Goal: Complete application form

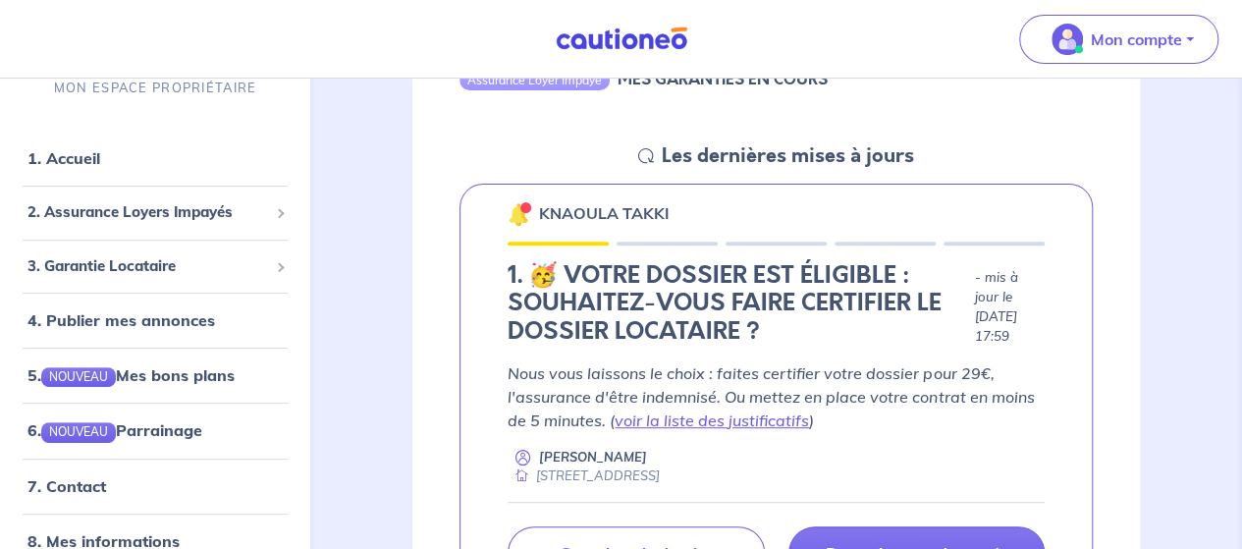
scroll to position [300, 0]
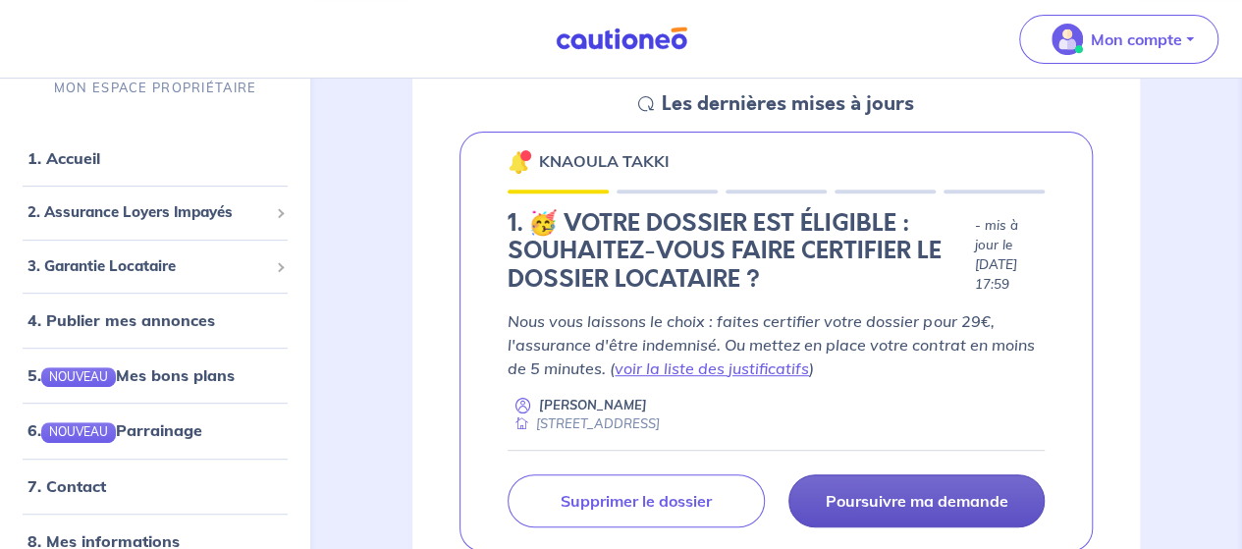
click at [856, 495] on p "Poursuivre ma demande" at bounding box center [916, 501] width 183 height 20
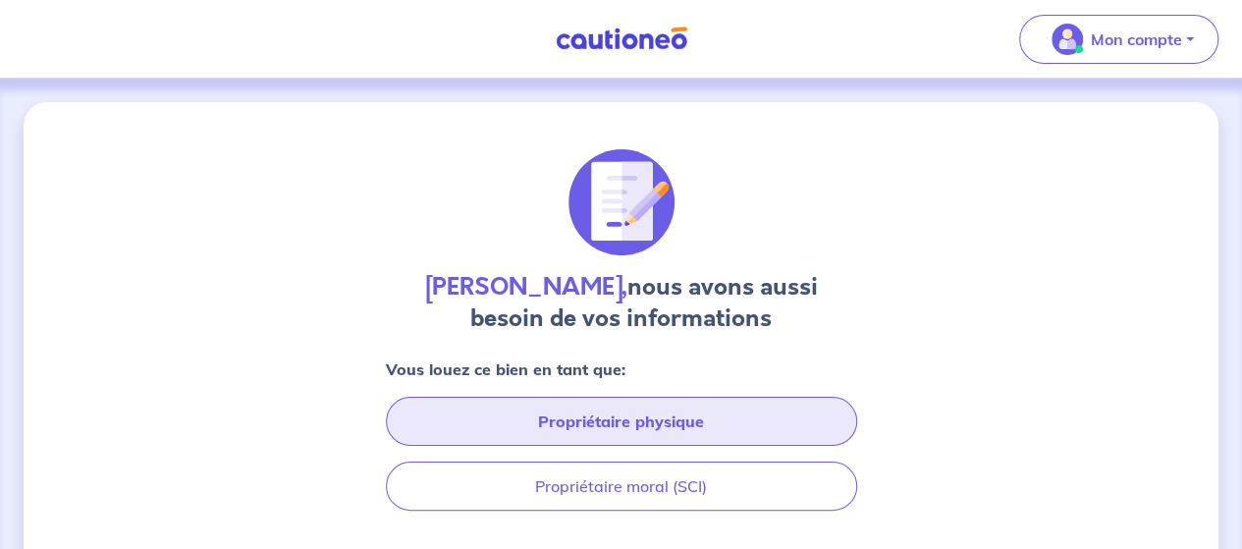
click at [719, 421] on button "Propriétaire physique" at bounding box center [621, 421] width 471 height 49
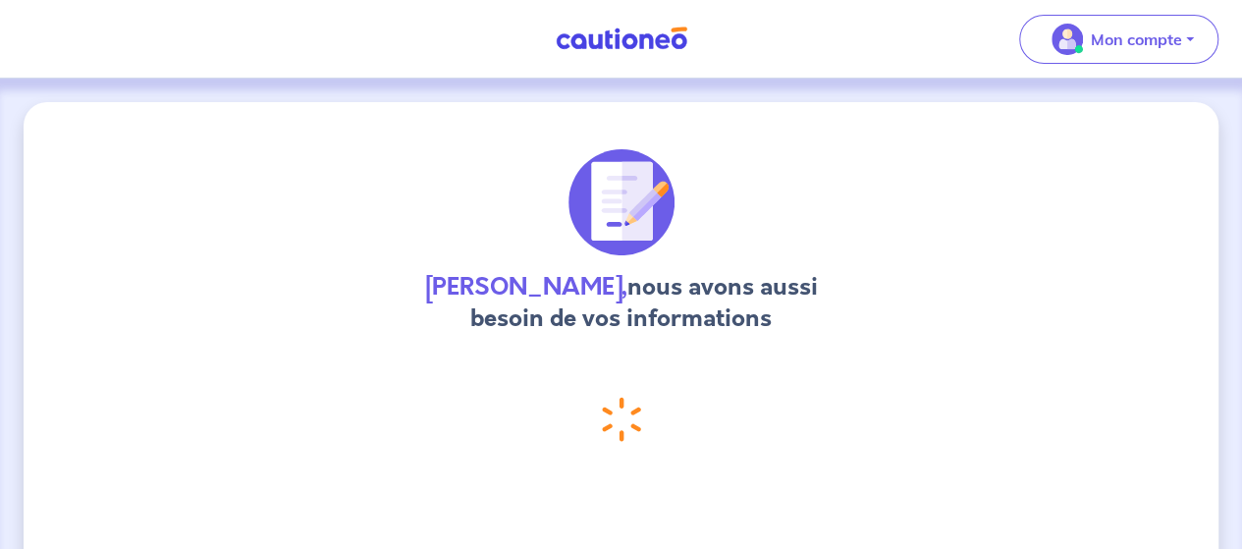
select select "FR"
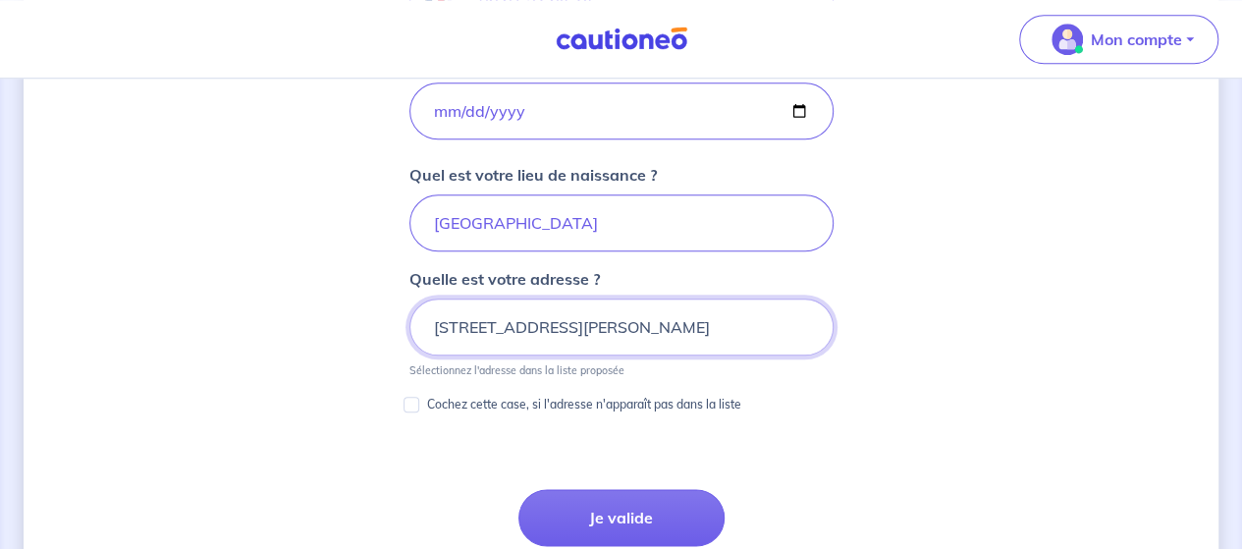
scroll to position [984, 0]
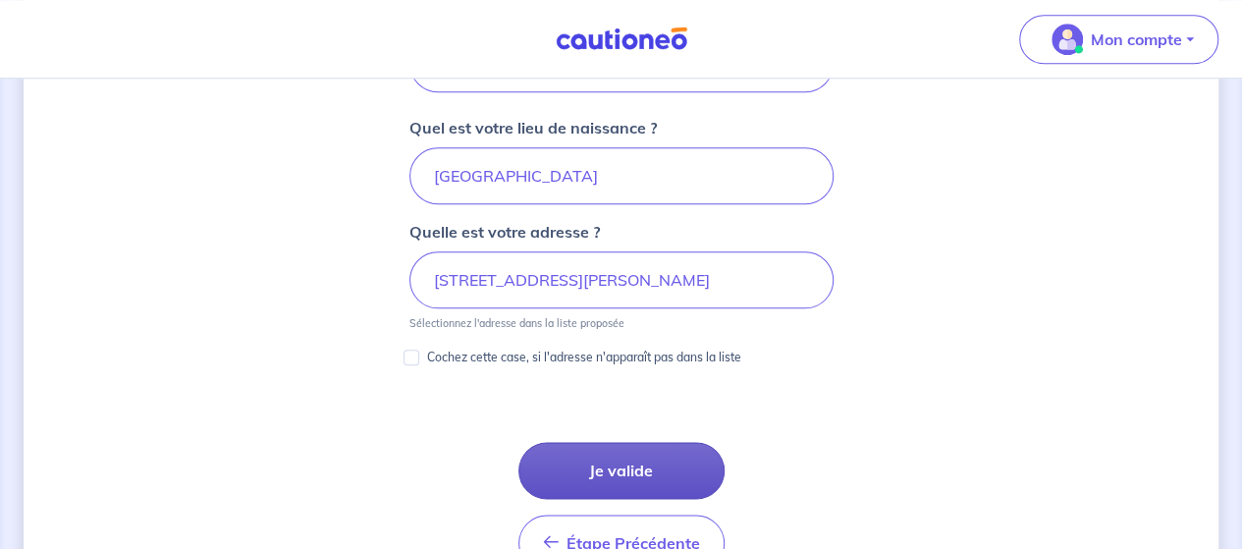
click at [658, 464] on button "Je valide" at bounding box center [621, 470] width 206 height 57
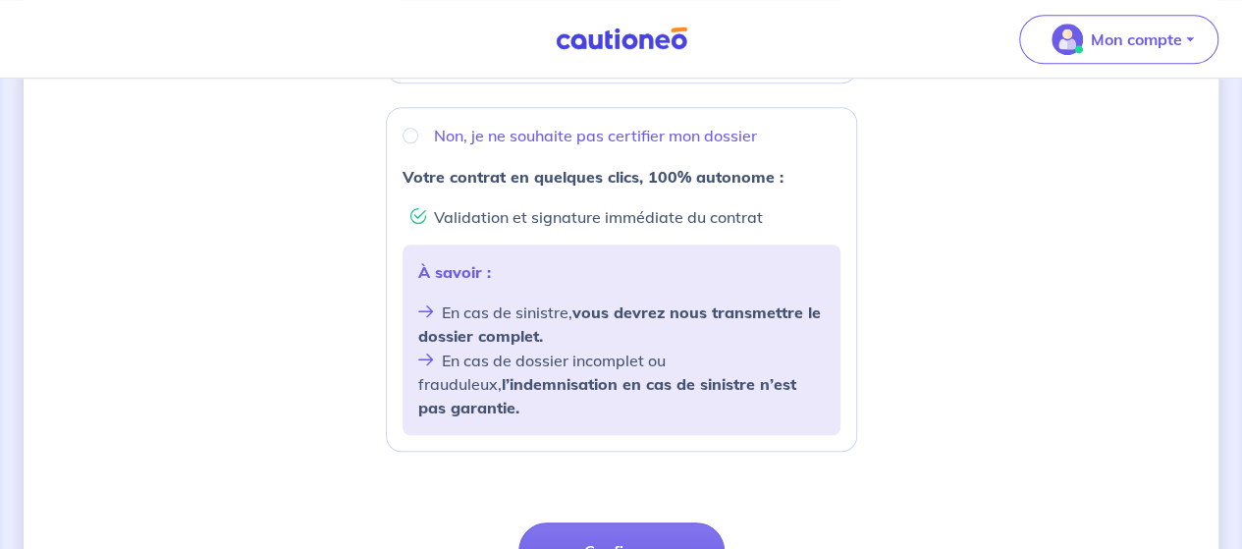
scroll to position [798, 0]
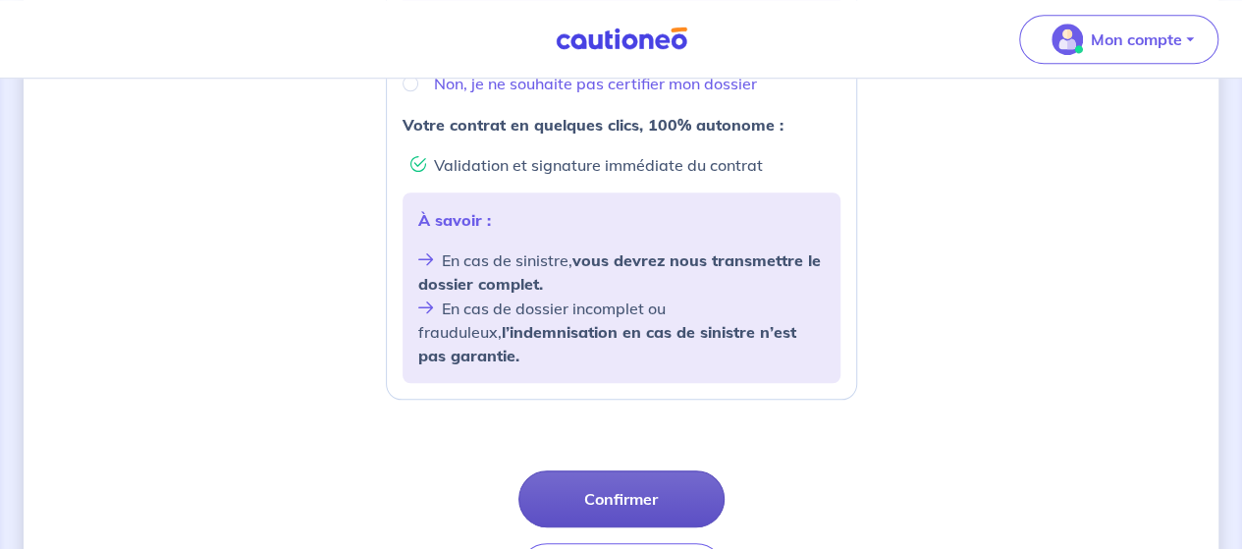
click at [685, 470] on button "Confirmer" at bounding box center [621, 498] width 206 height 57
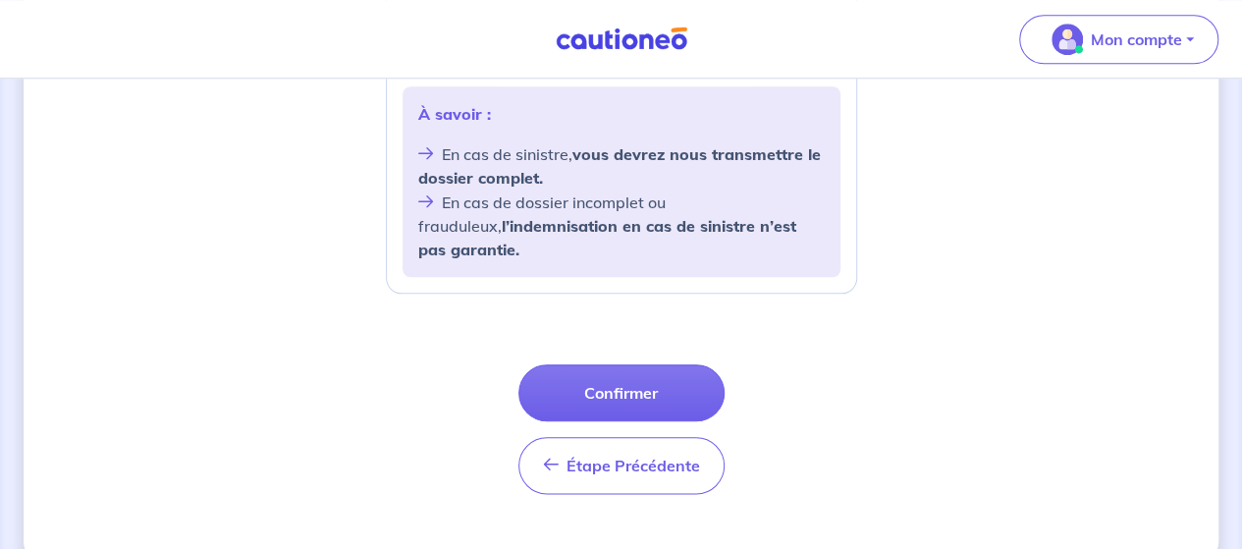
scroll to position [914, 0]
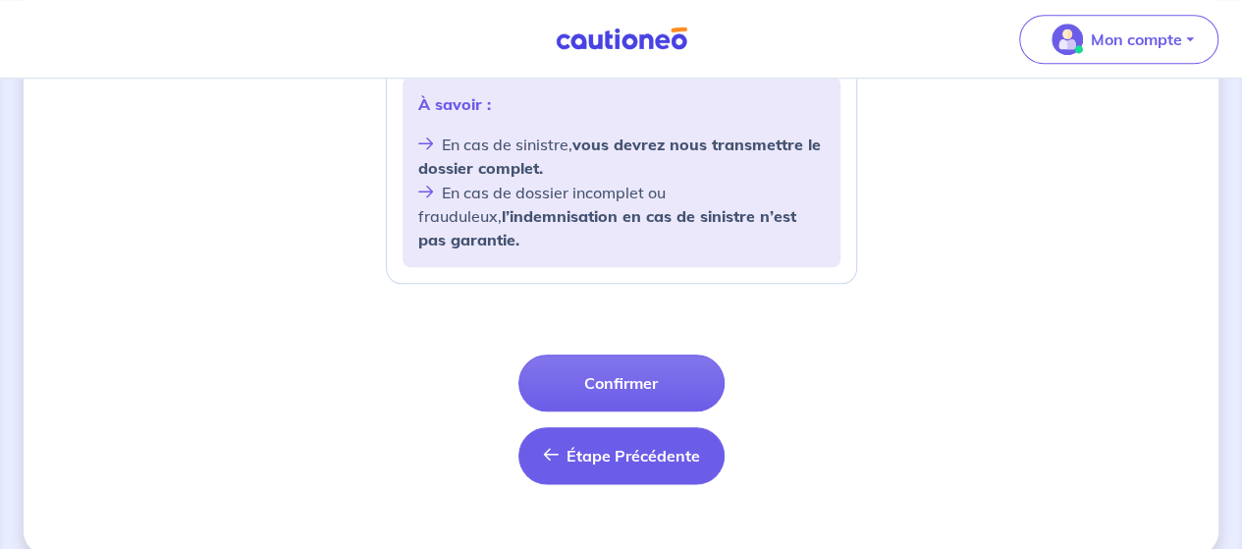
click at [674, 446] on span "Étape Précédente" at bounding box center [634, 456] width 134 height 20
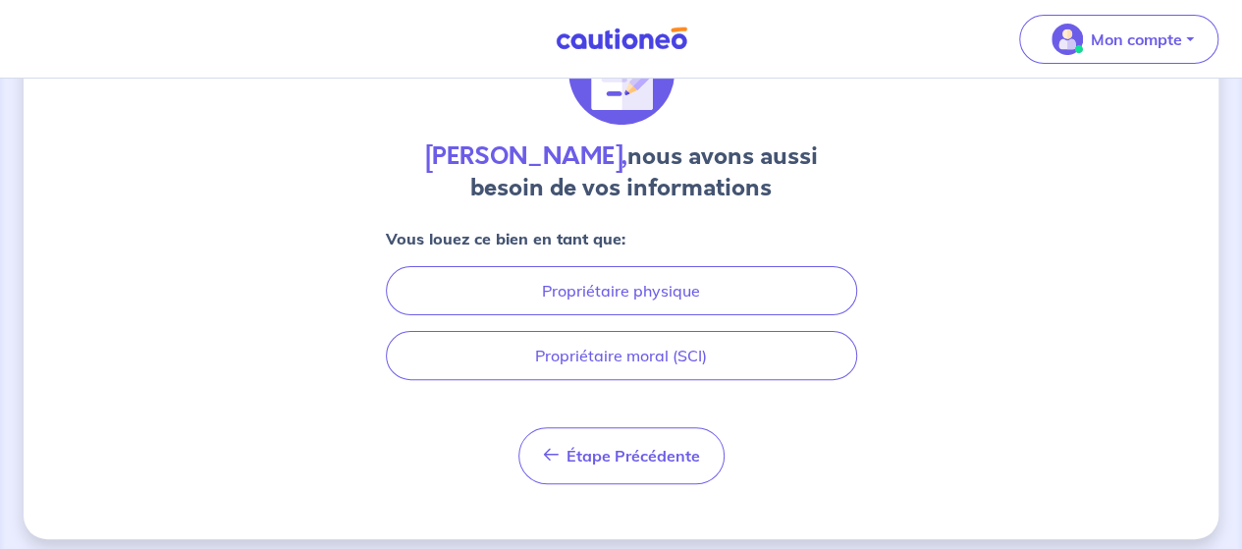
scroll to position [141, 0]
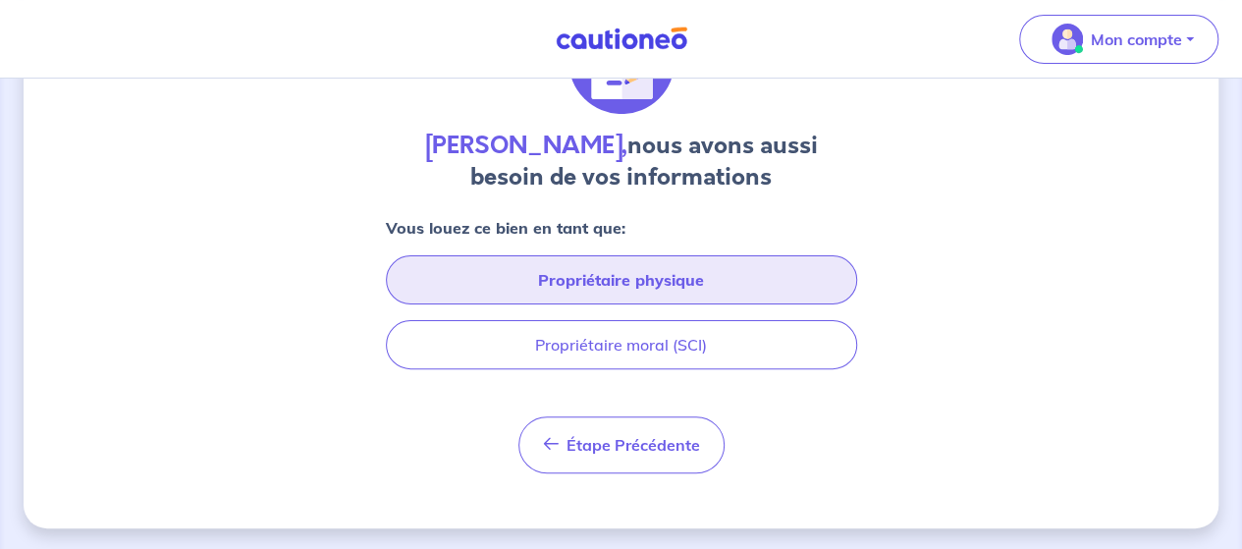
click at [707, 276] on button "Propriétaire physique" at bounding box center [621, 279] width 471 height 49
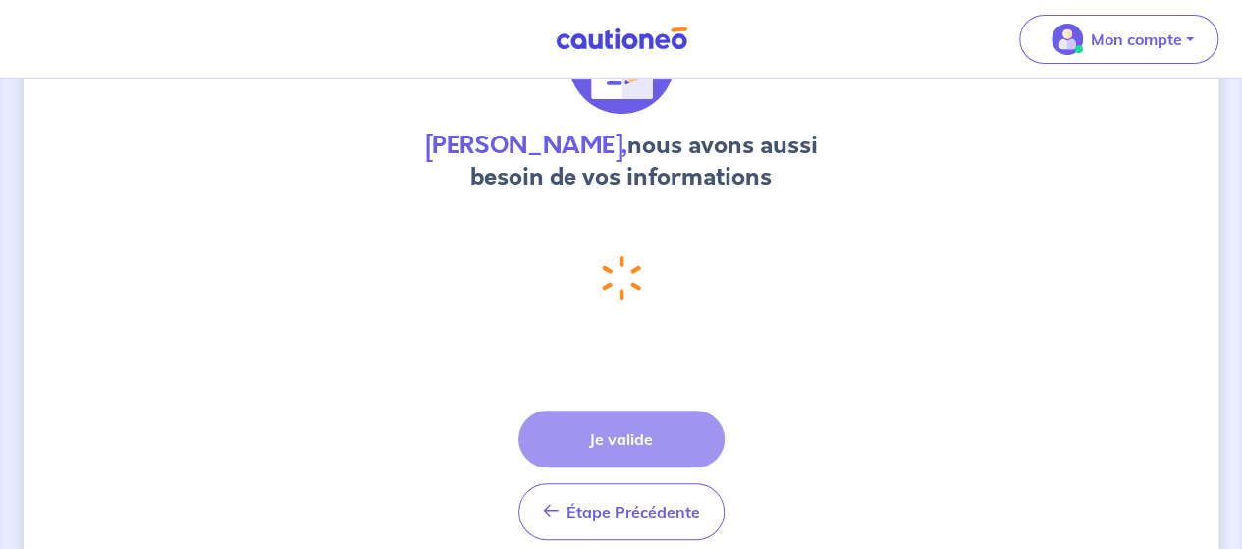
scroll to position [0, 0]
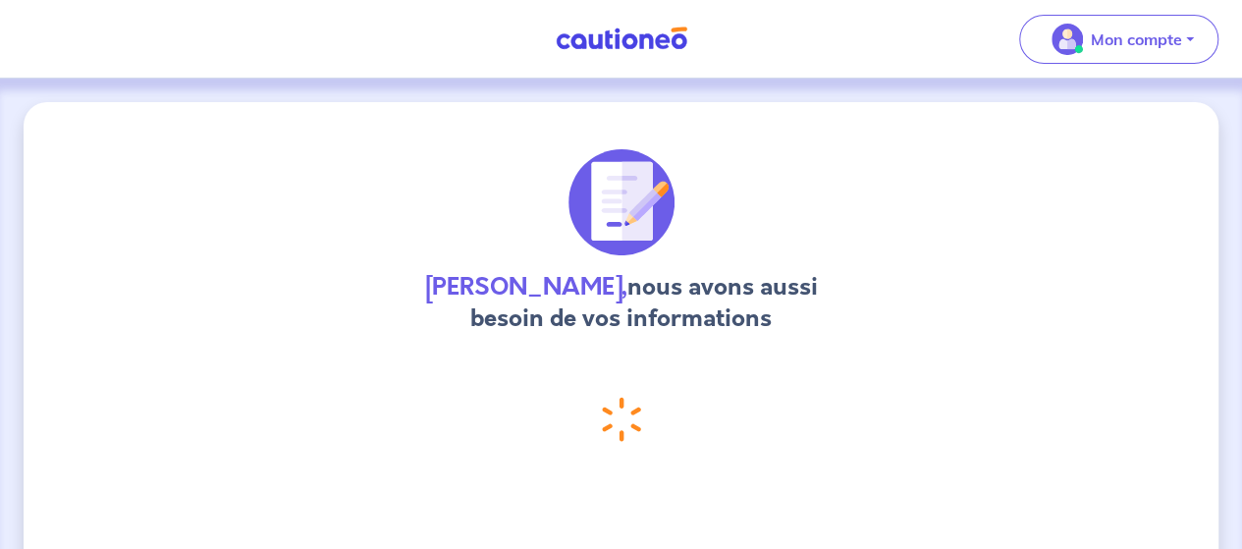
select select "FR"
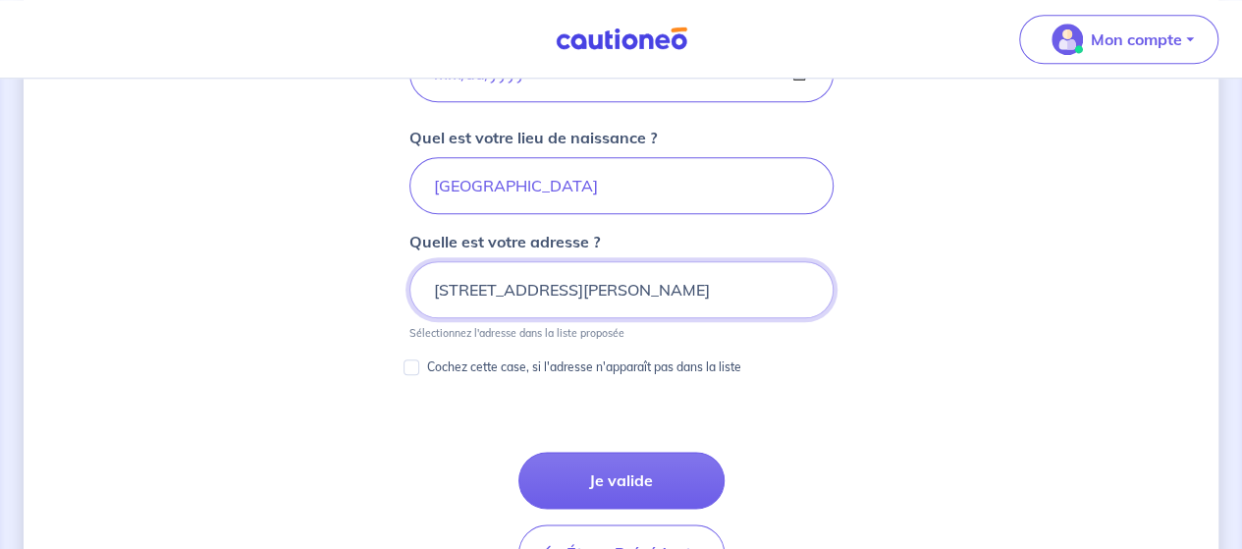
scroll to position [1001, 0]
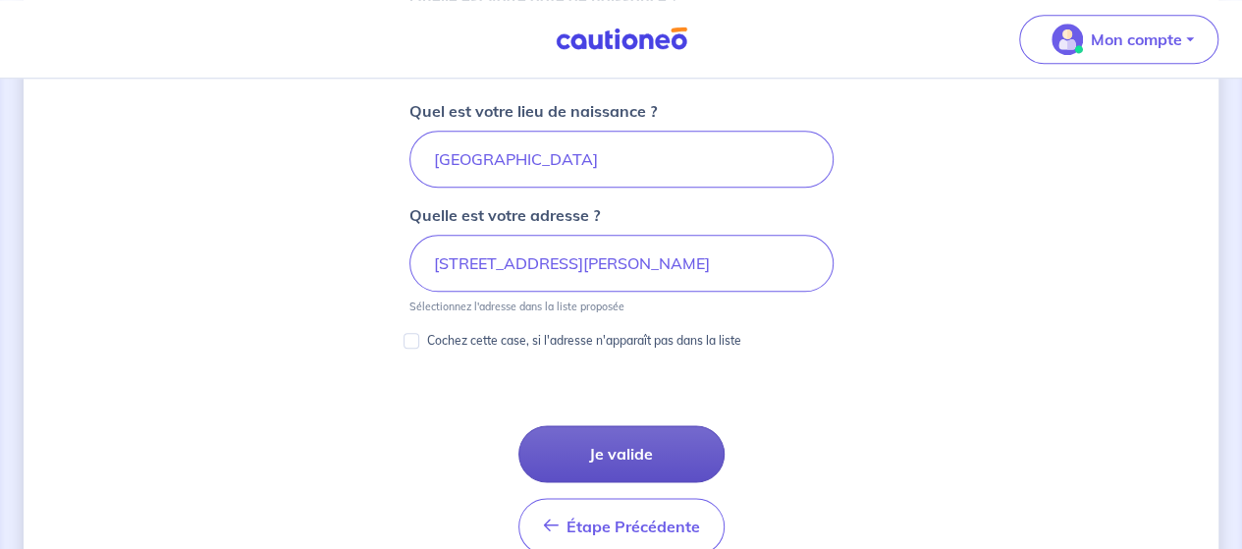
click at [678, 442] on button "Je valide" at bounding box center [621, 453] width 206 height 57
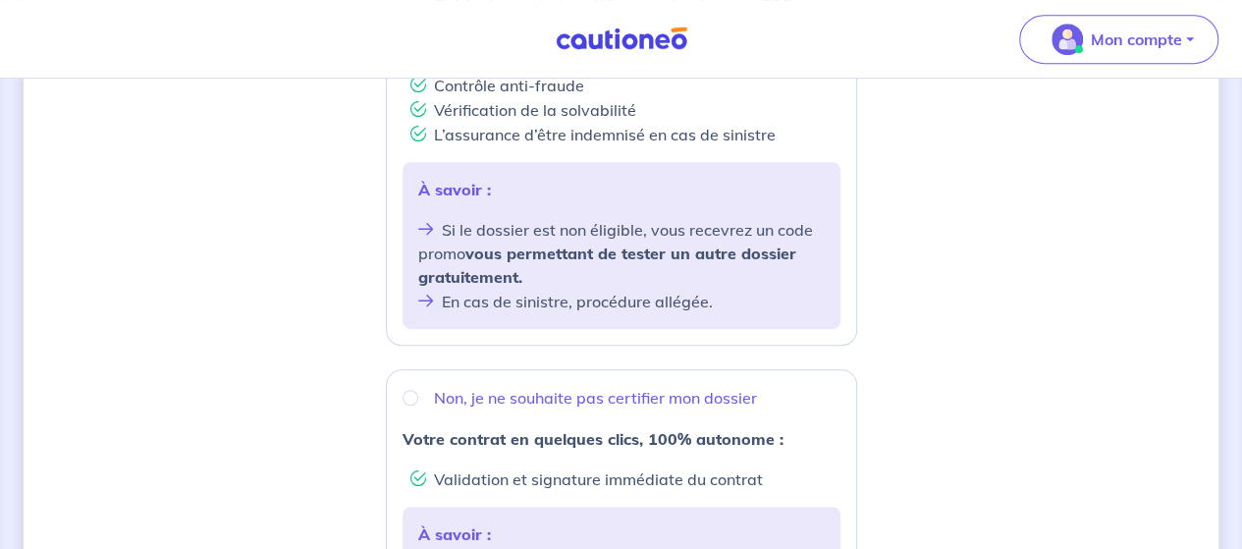
scroll to position [4, 0]
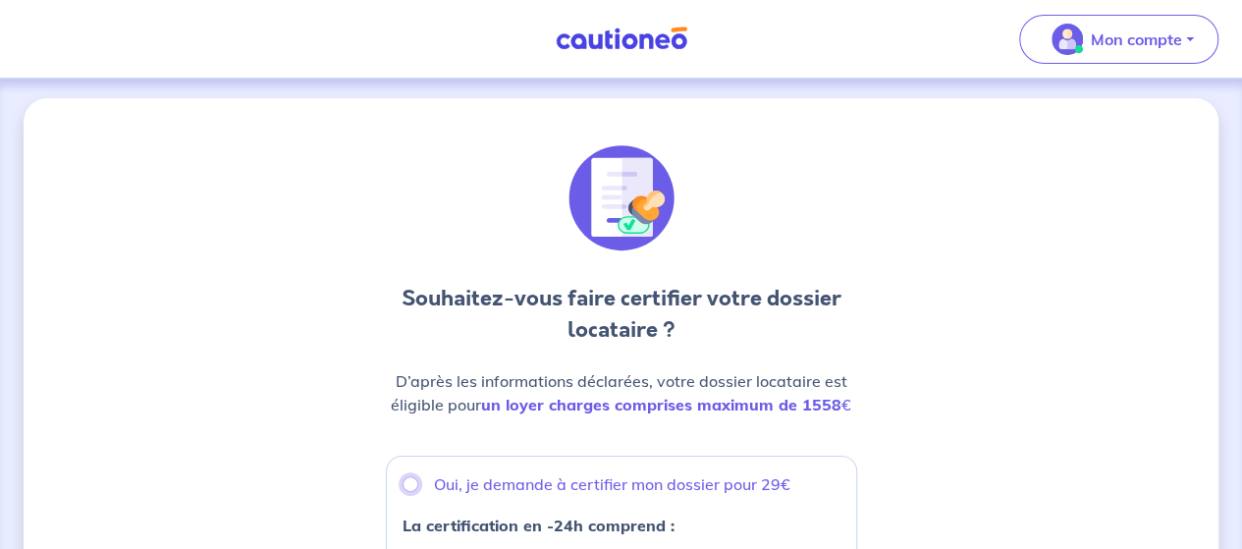
click at [408, 484] on input "Oui, je demande à certifier mon dossier pour 29€" at bounding box center [411, 484] width 16 height 16
radio input "true"
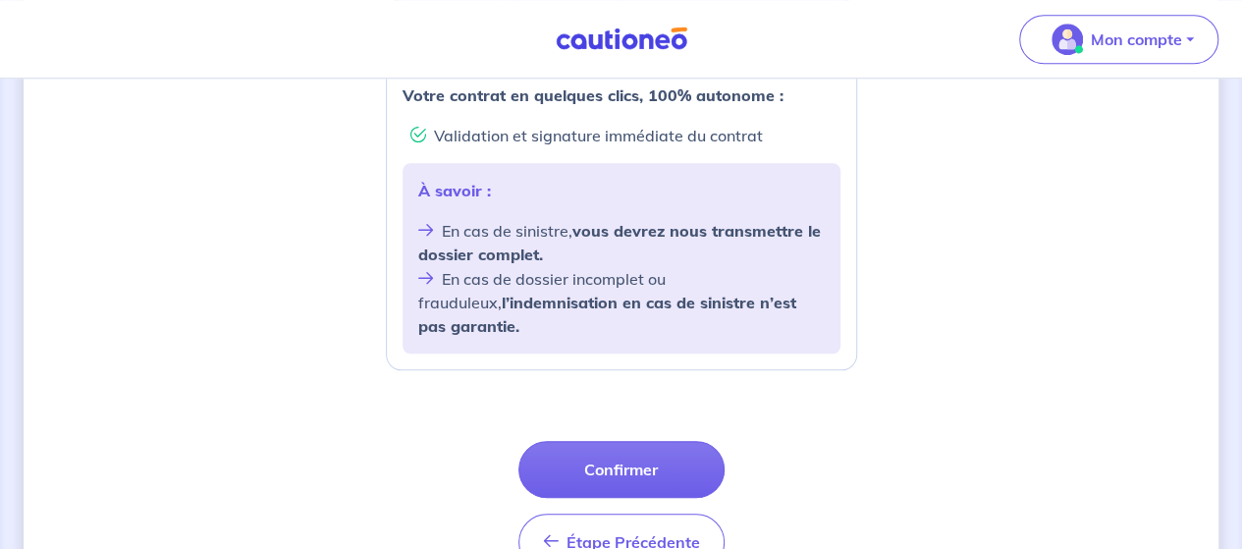
scroll to position [880, 0]
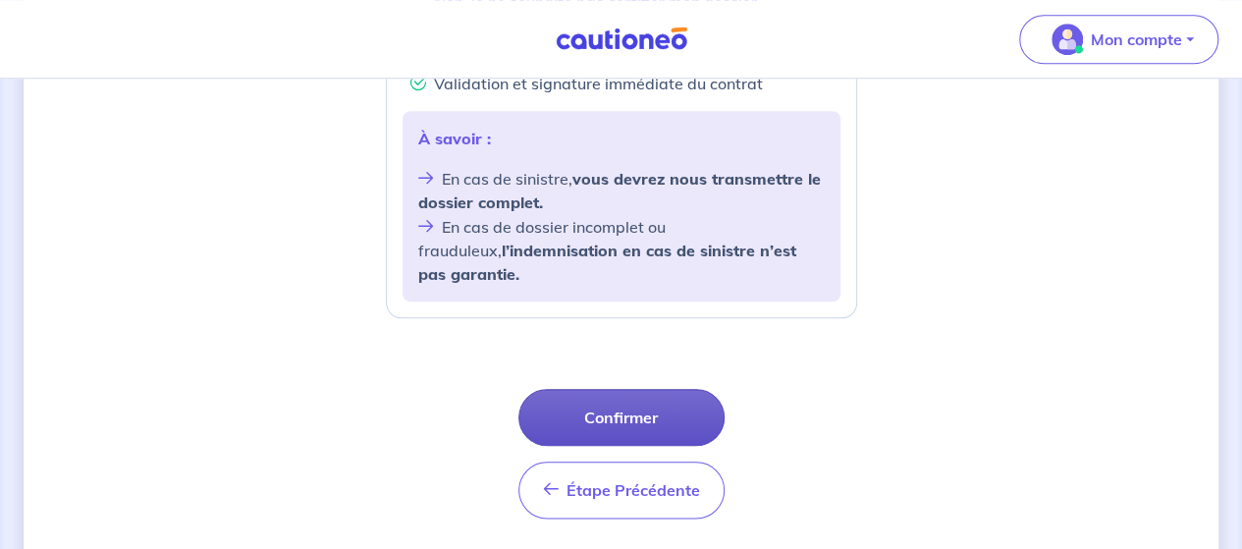
click at [626, 389] on button "Confirmer" at bounding box center [621, 417] width 206 height 57
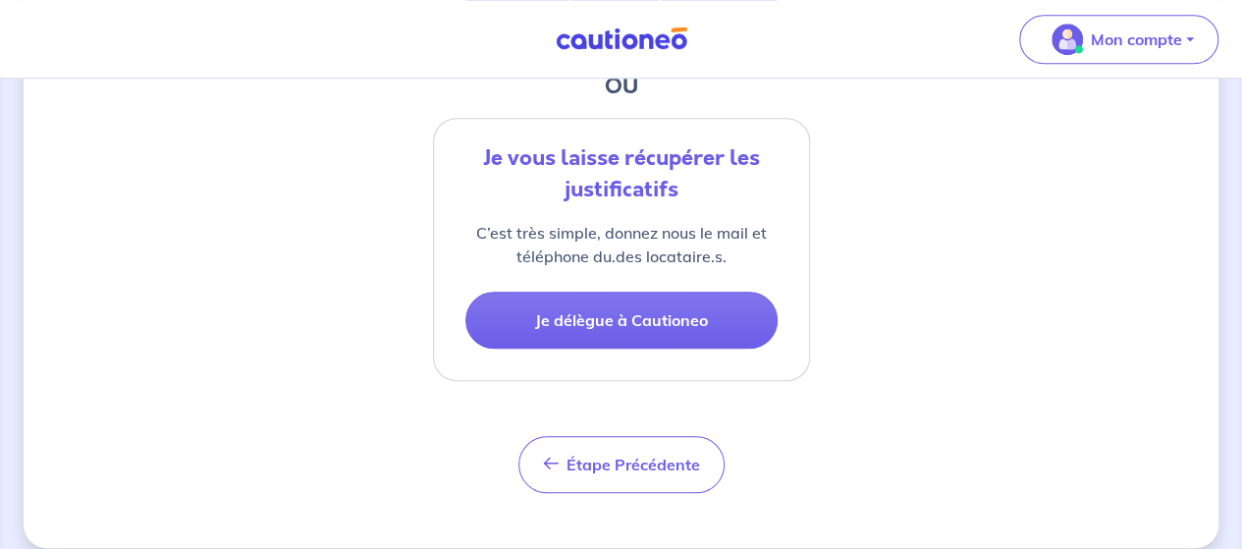
scroll to position [278, 0]
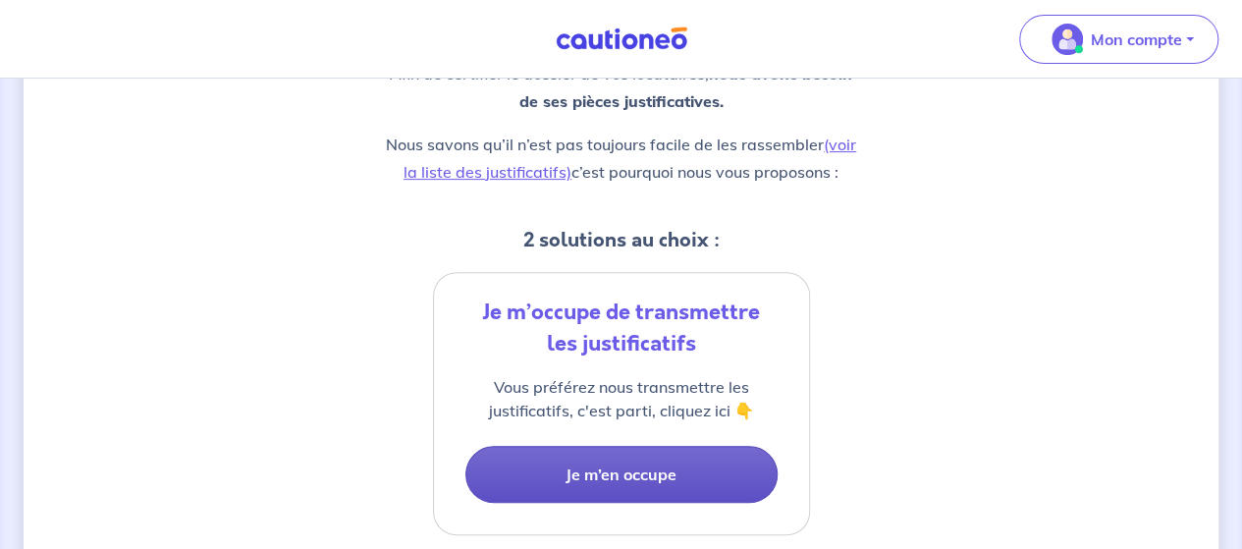
click at [667, 468] on button "Je m’en occupe" at bounding box center [621, 474] width 312 height 57
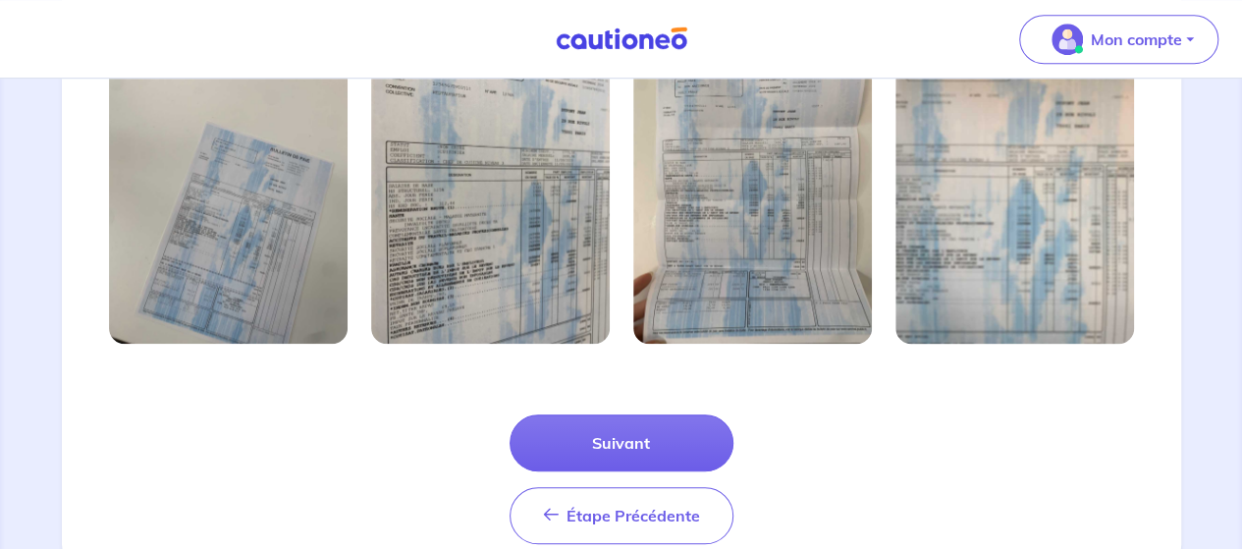
scroll to position [796, 0]
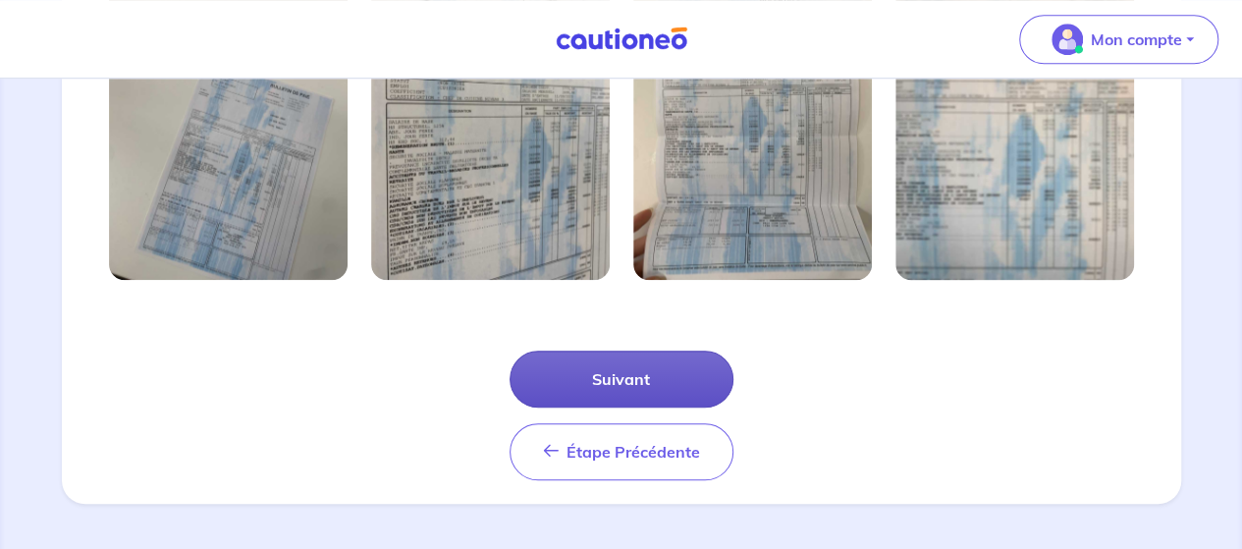
click at [680, 372] on button "Suivant" at bounding box center [622, 379] width 224 height 57
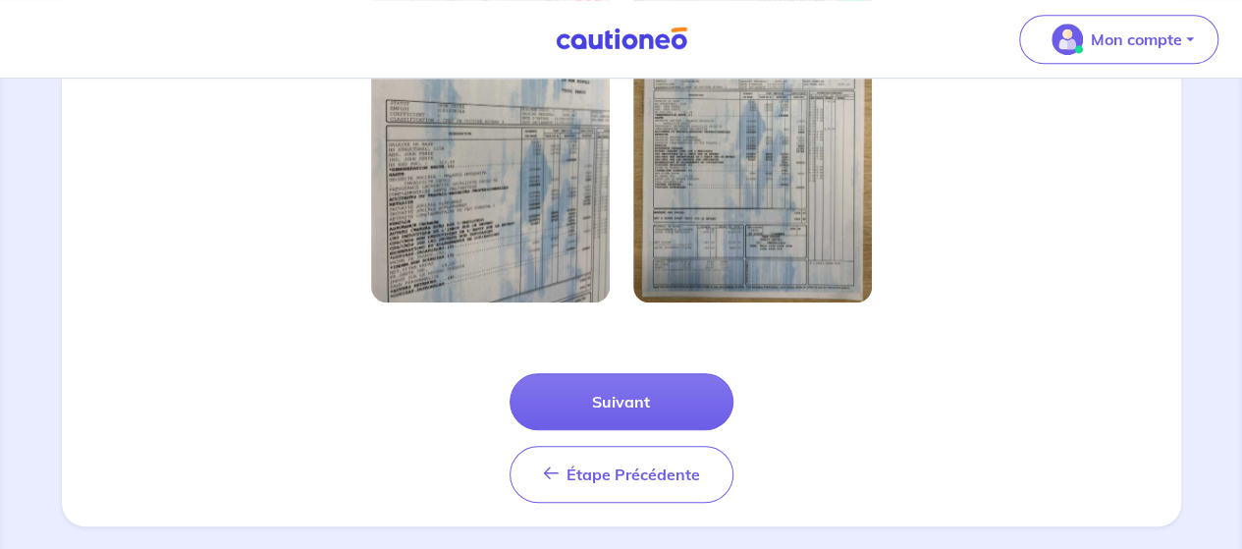
scroll to position [702, 0]
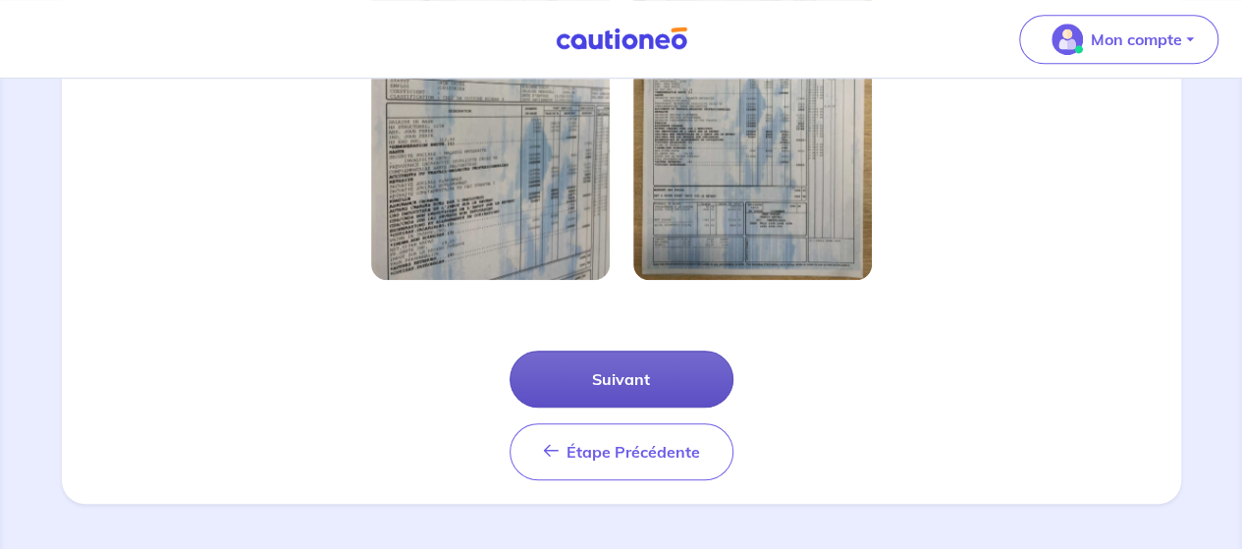
click at [675, 380] on button "Suivant" at bounding box center [622, 379] width 224 height 57
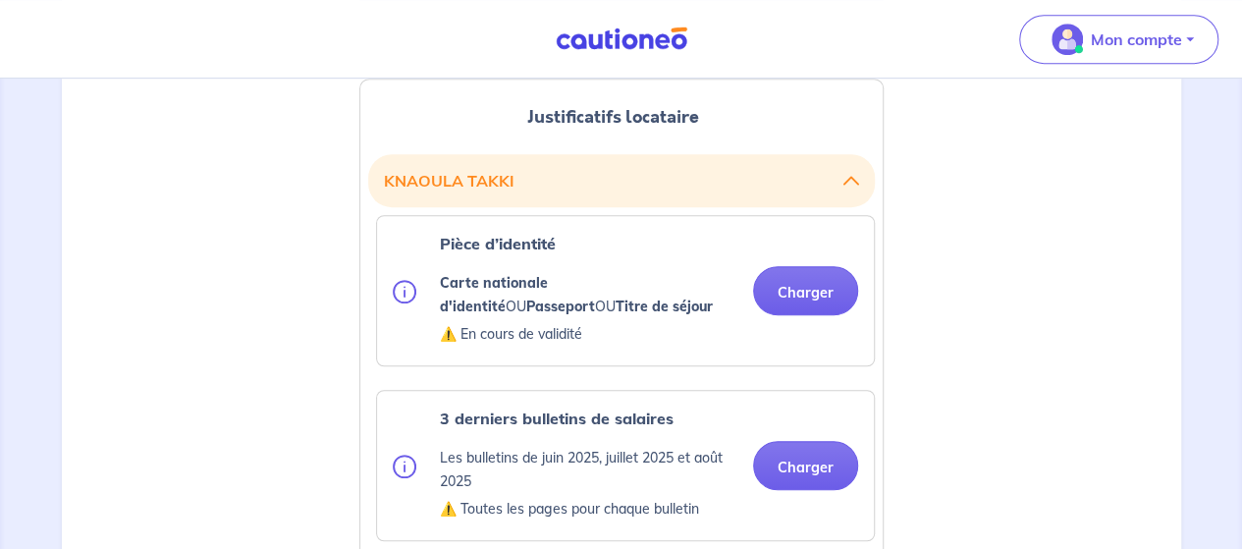
scroll to position [536, 0]
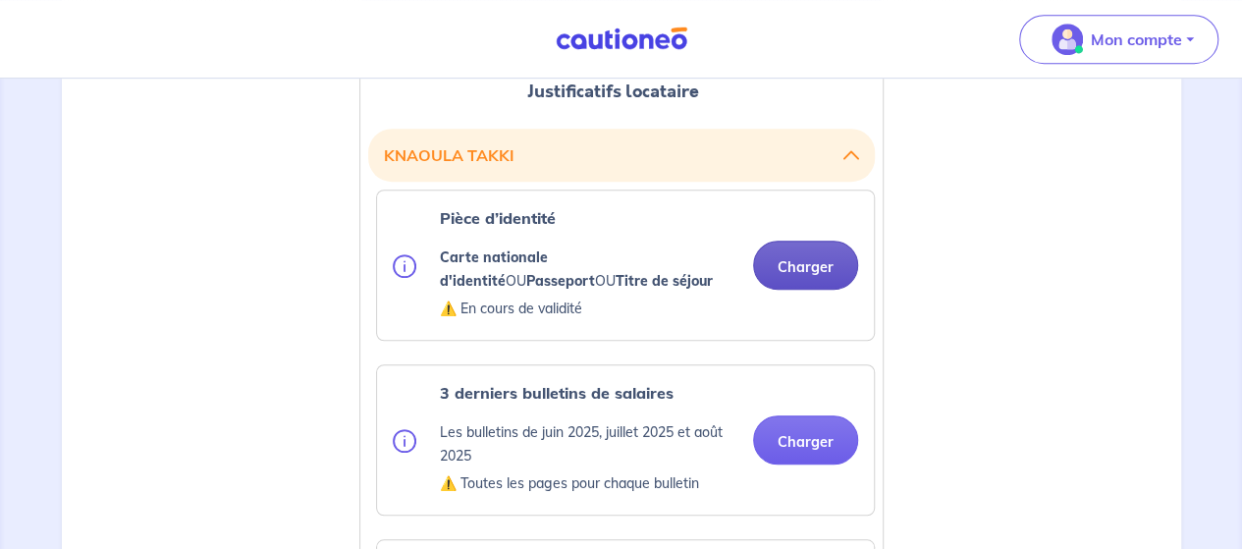
click at [813, 268] on button "Charger" at bounding box center [805, 265] width 105 height 49
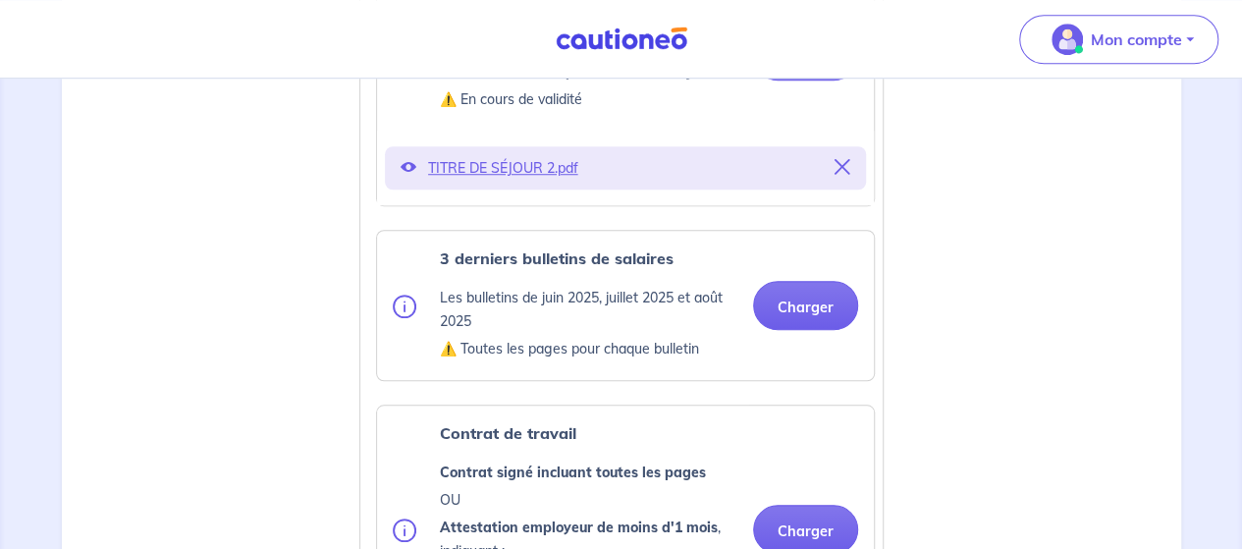
scroll to position [797, 0]
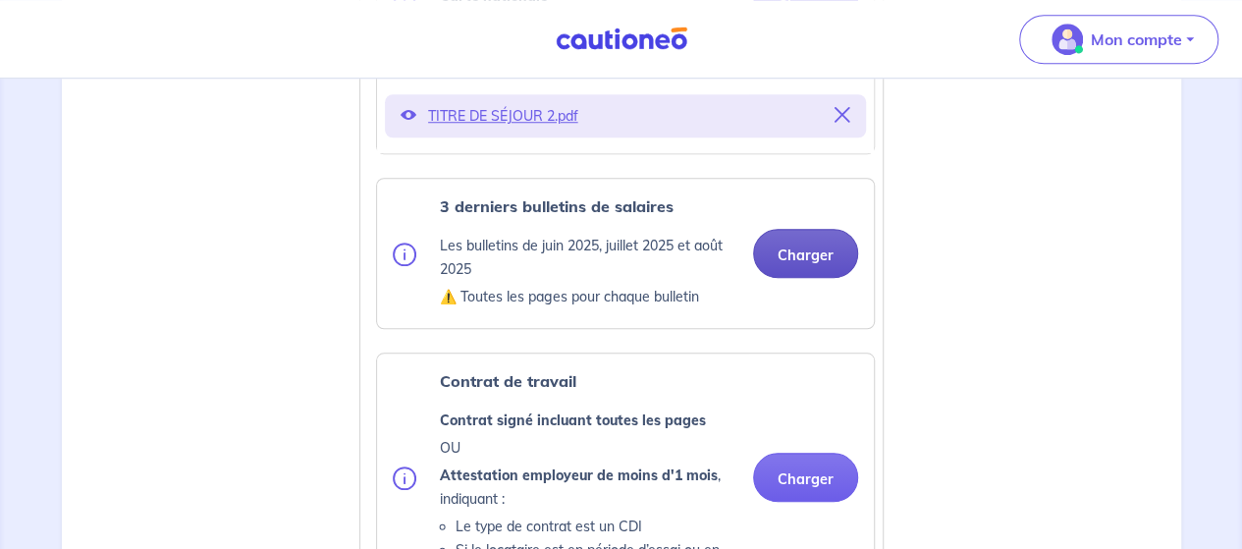
click at [806, 264] on button "Charger" at bounding box center [805, 253] width 105 height 49
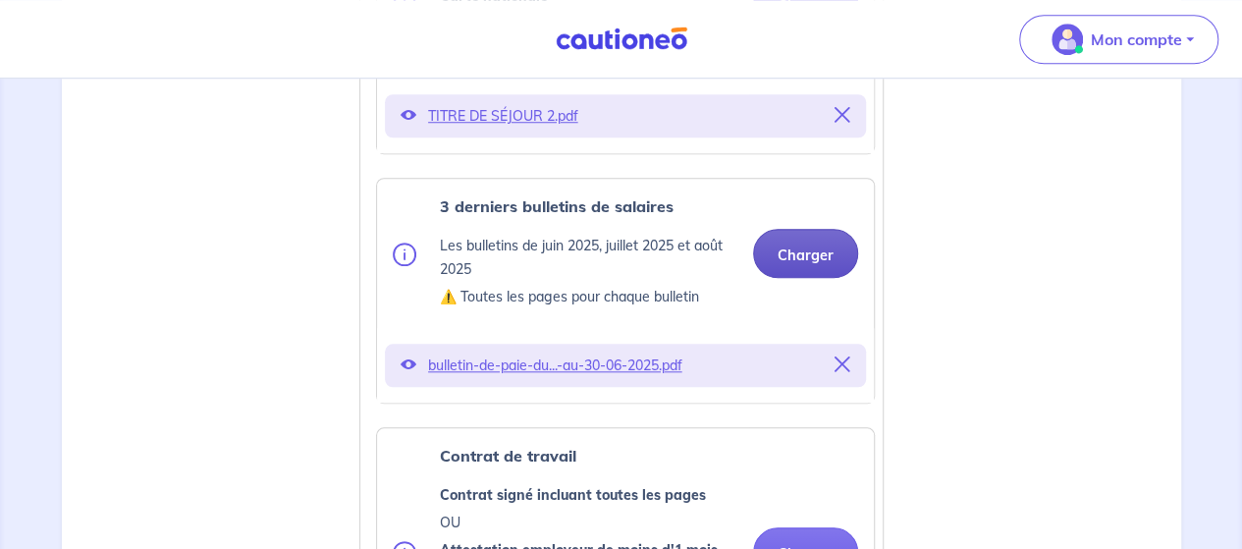
click at [805, 250] on button "Charger" at bounding box center [805, 253] width 105 height 49
click at [789, 252] on button "Charger" at bounding box center [805, 253] width 105 height 49
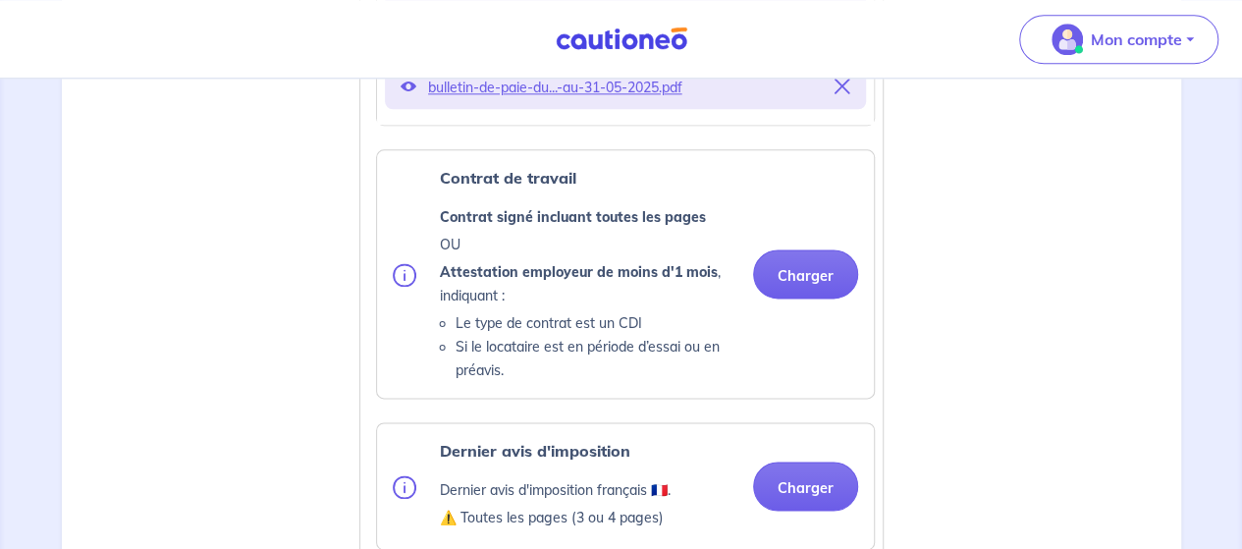
scroll to position [1204, 0]
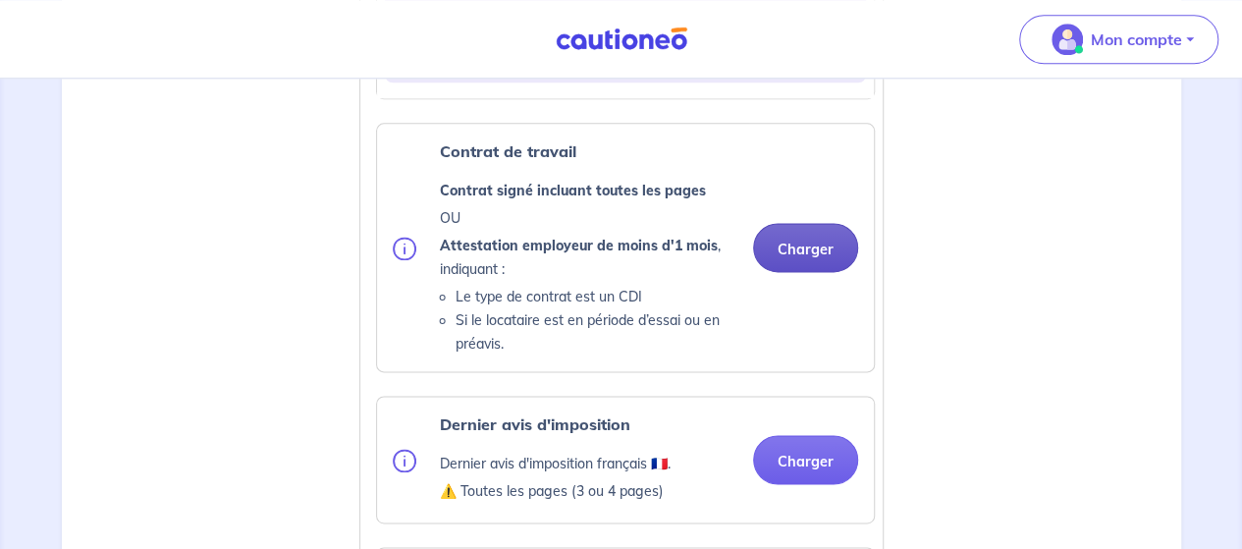
click at [812, 245] on button "Charger" at bounding box center [805, 247] width 105 height 49
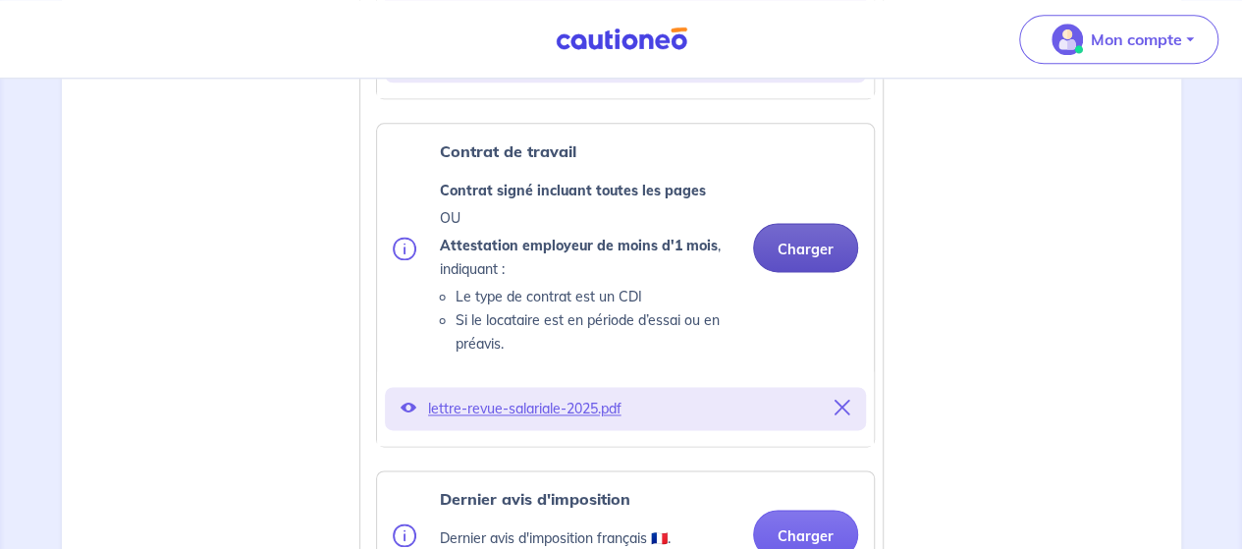
click at [805, 252] on button "Charger" at bounding box center [805, 247] width 105 height 49
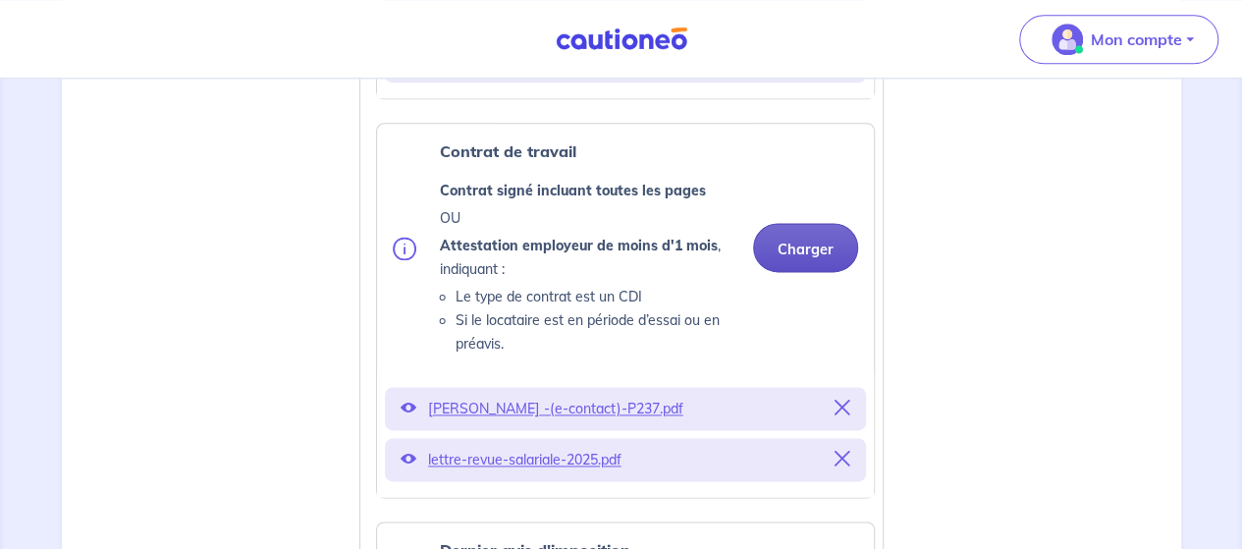
click at [804, 252] on button "Charger" at bounding box center [805, 247] width 105 height 49
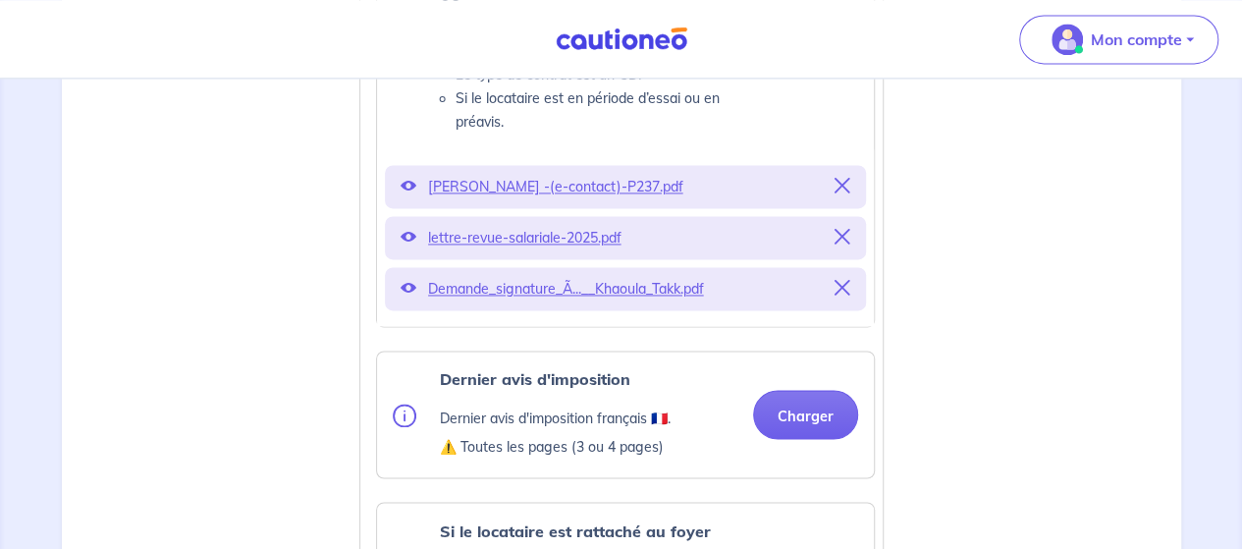
scroll to position [1492, 0]
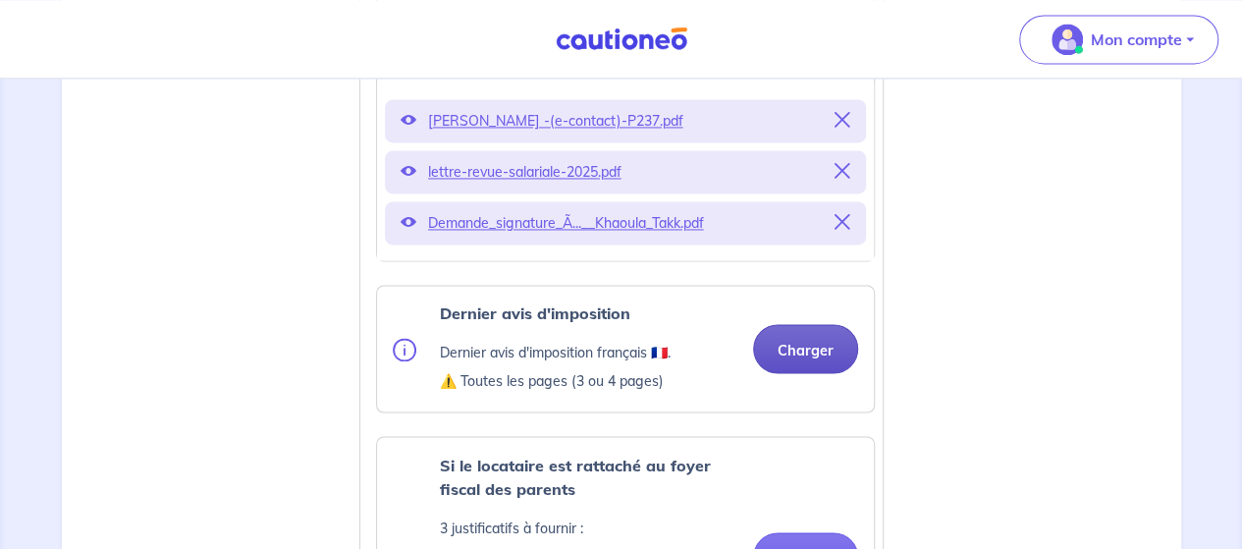
click at [794, 353] on button "Charger" at bounding box center [805, 348] width 105 height 49
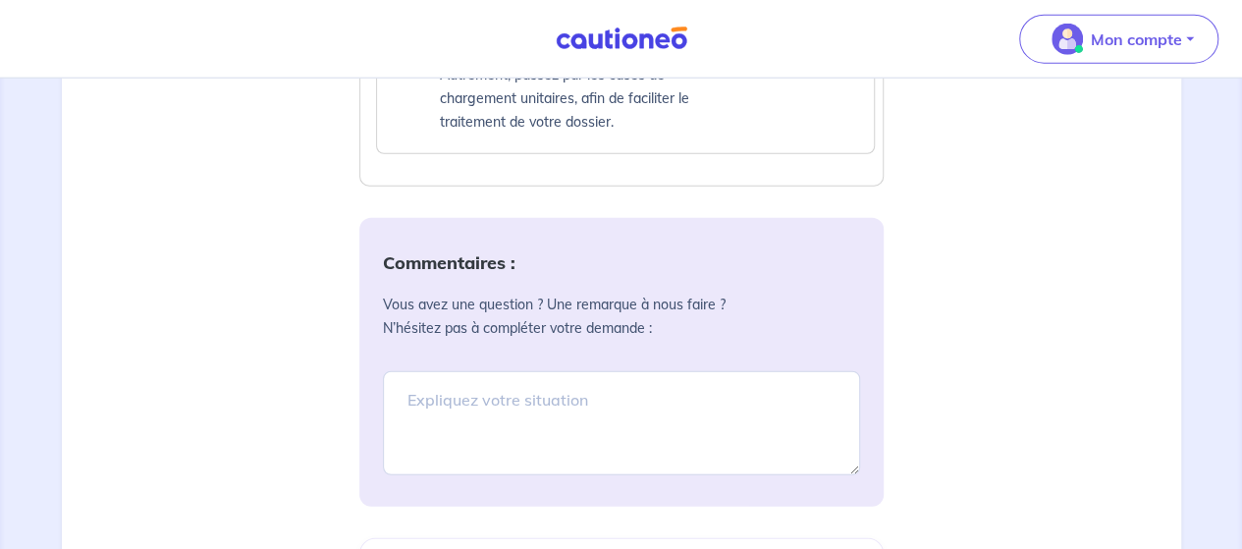
scroll to position [2604, 0]
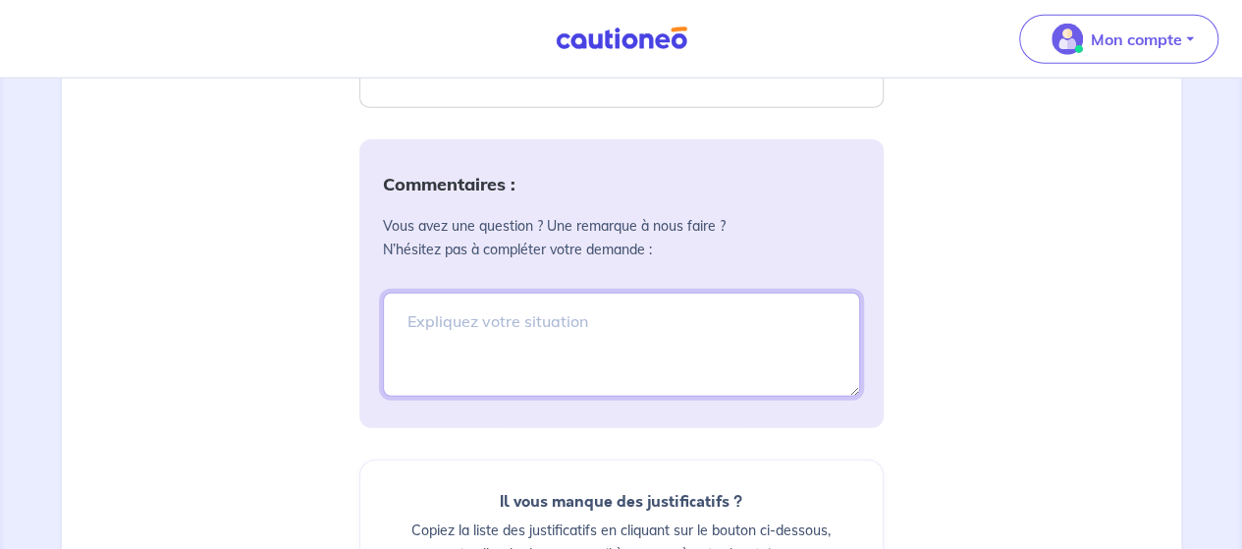
click at [423, 325] on textarea at bounding box center [621, 345] width 477 height 104
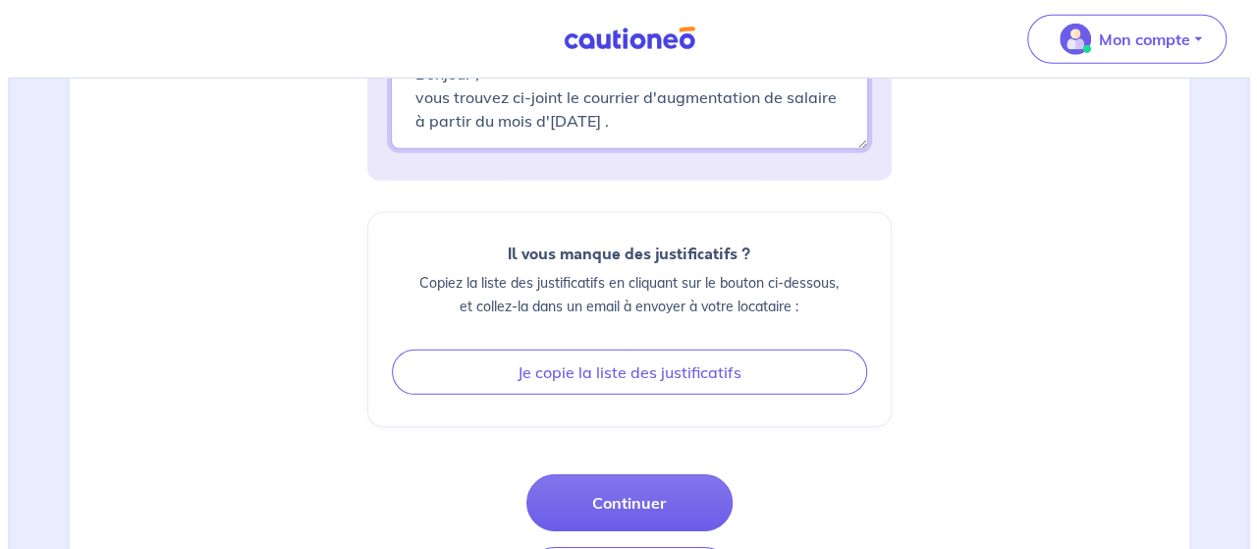
scroll to position [2905, 0]
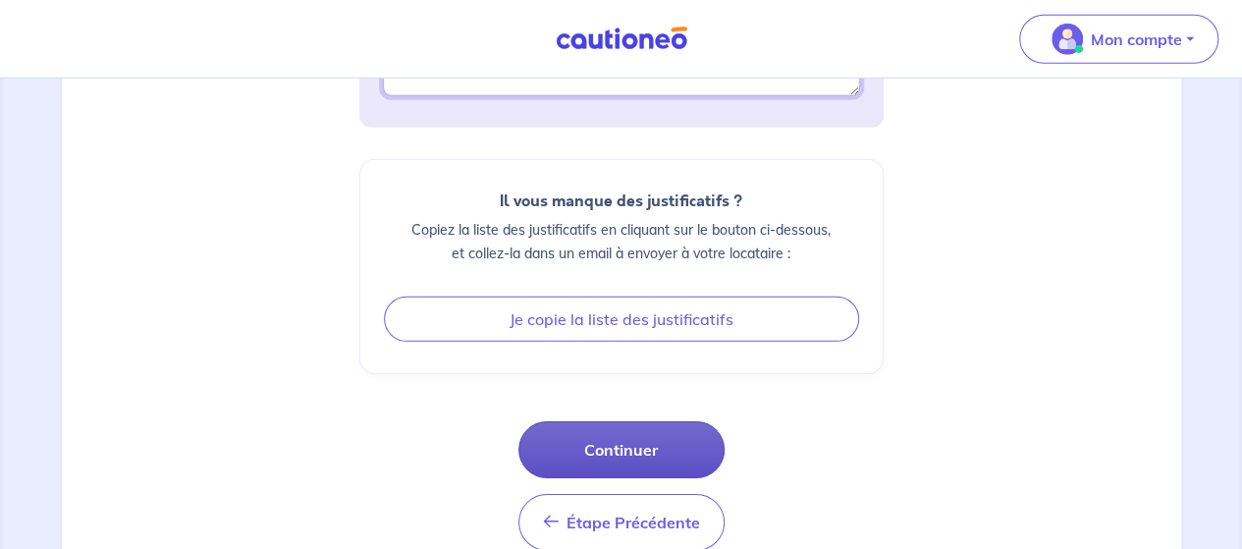
type textarea "Bonjour , vous trouvez ci-joint le courrier d'augmentation de salaire à partir …"
click at [673, 447] on button "Continuer" at bounding box center [621, 449] width 206 height 57
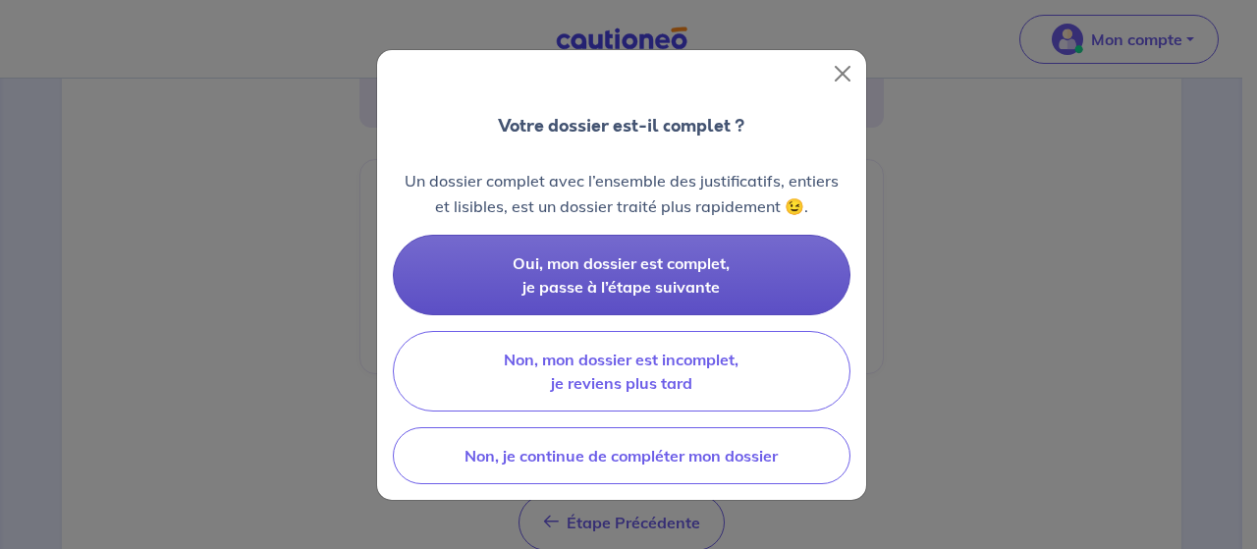
click at [662, 292] on span "Oui, mon dossier est complet, je passe à l’étape suivante" at bounding box center [621, 274] width 217 height 43
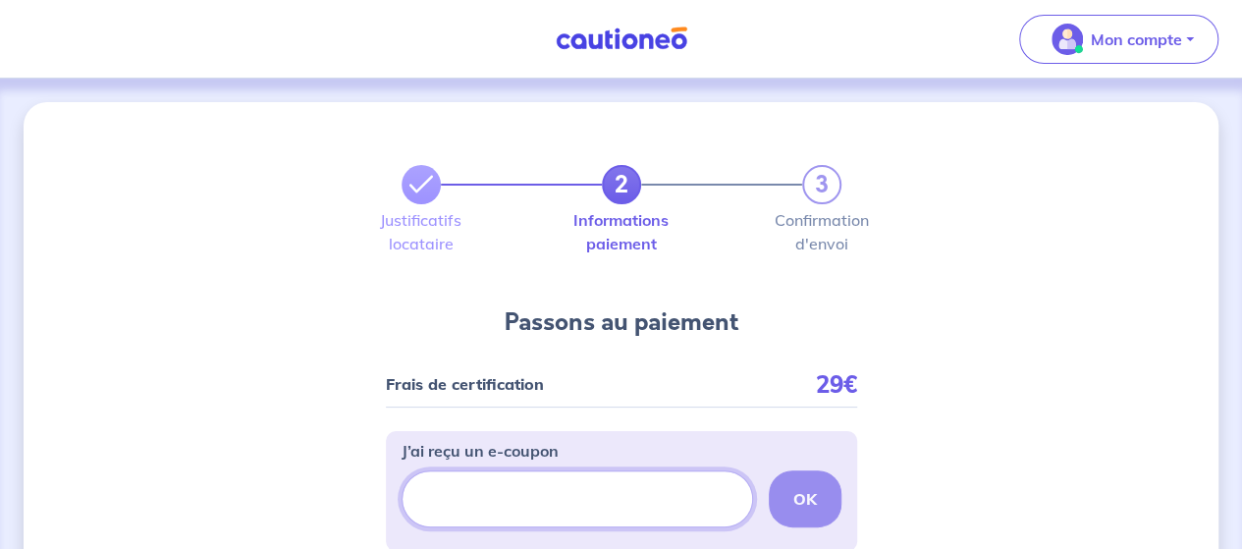
click at [454, 498] on input "J’ai reçu un e-coupon" at bounding box center [578, 498] width 352 height 57
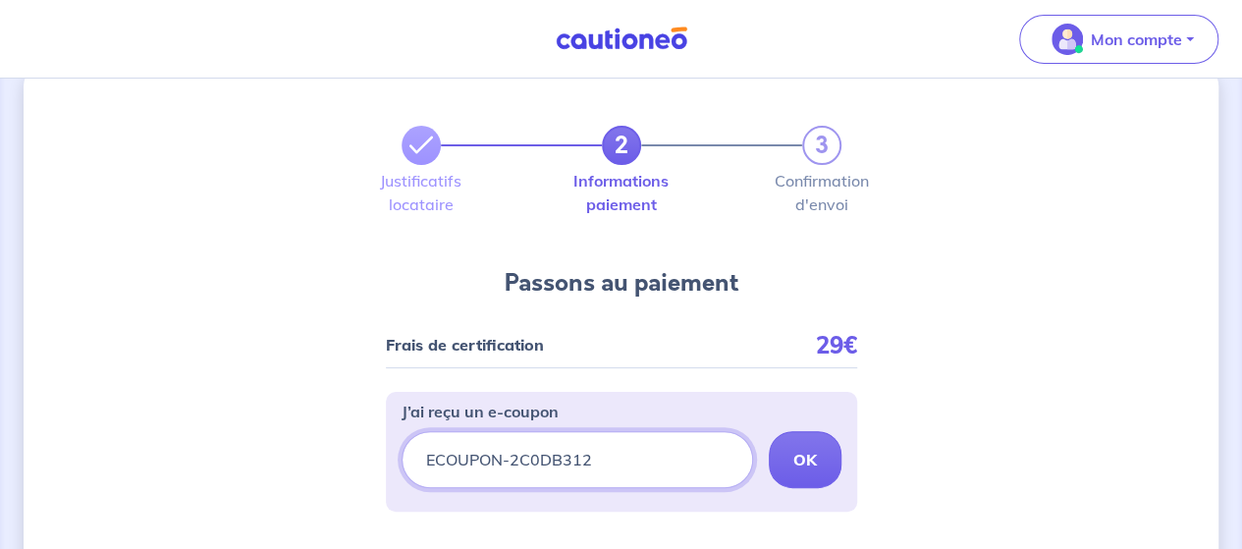
scroll to position [79, 0]
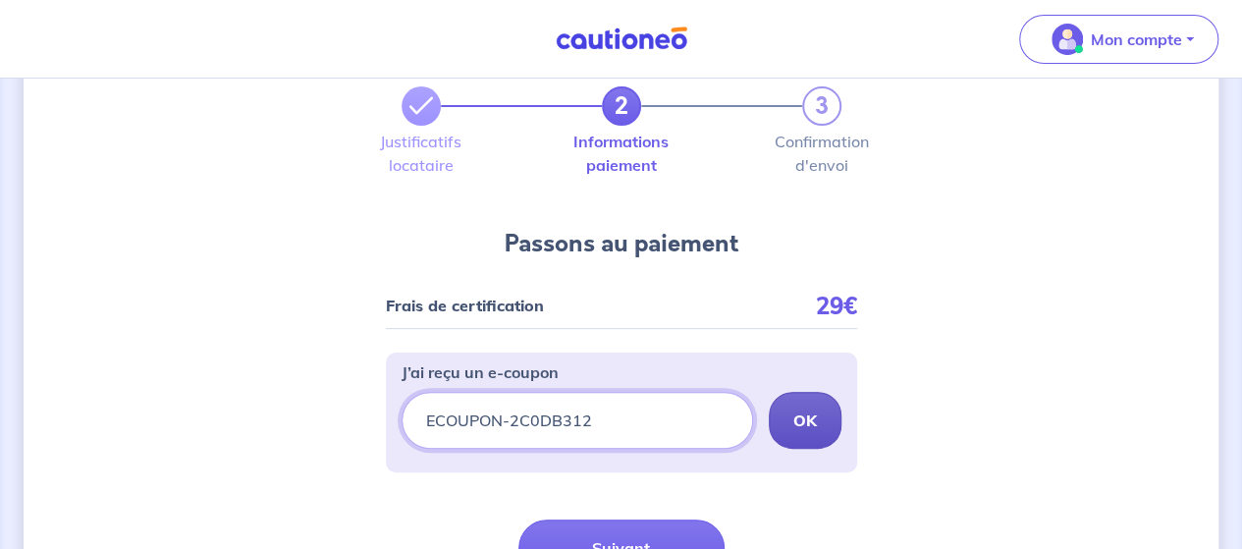
type input "ECOUPON-2C0DB312"
click at [812, 417] on strong "OK" at bounding box center [805, 420] width 24 height 20
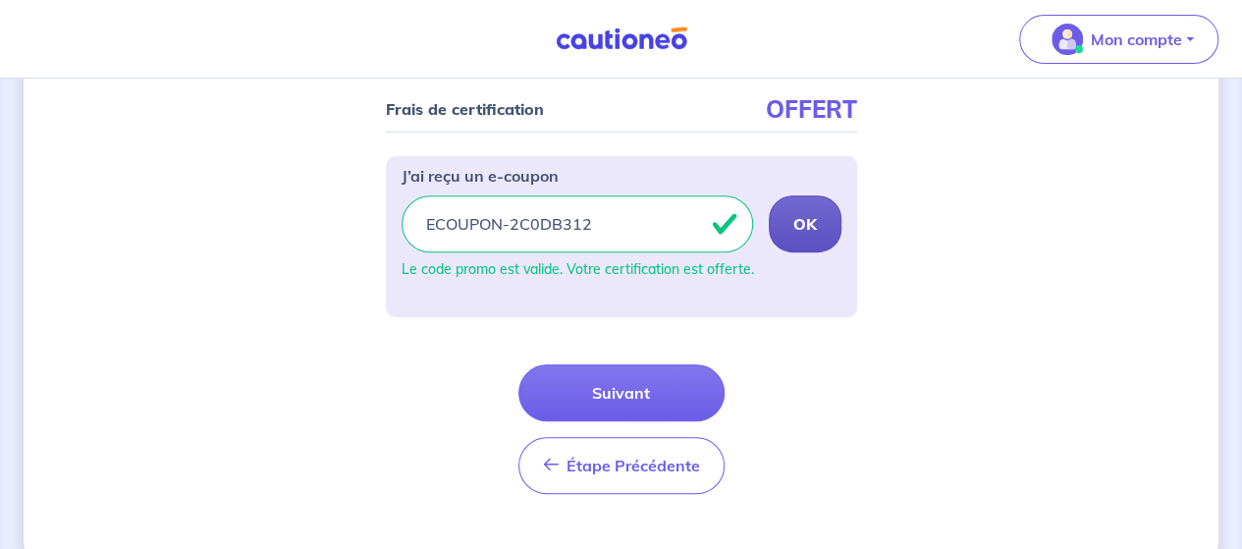
scroll to position [288, 0]
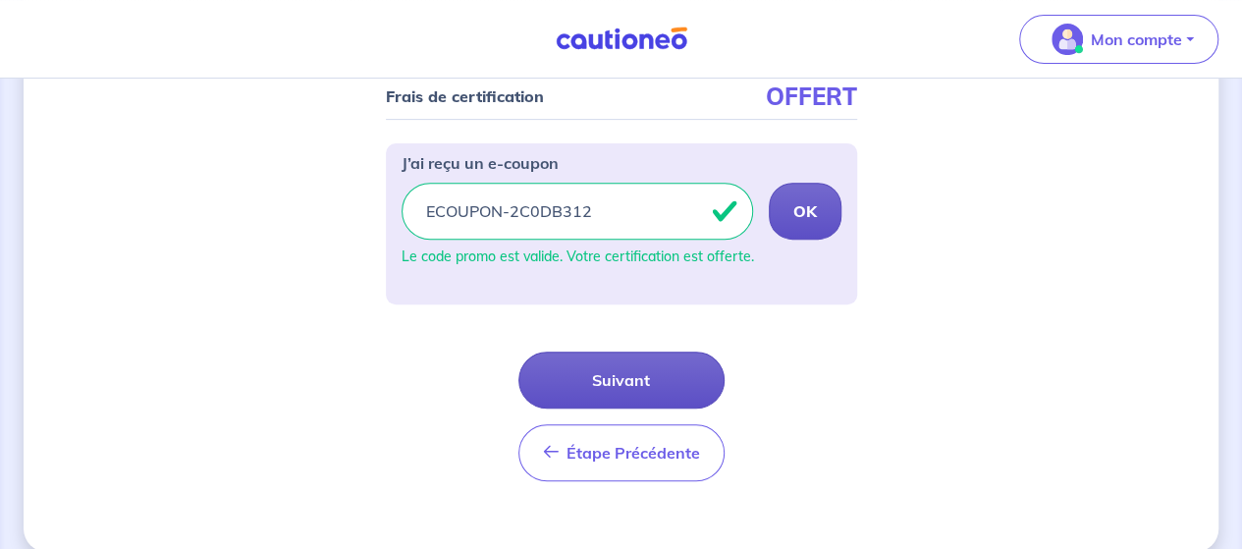
click at [626, 382] on button "Suivant" at bounding box center [621, 380] width 206 height 57
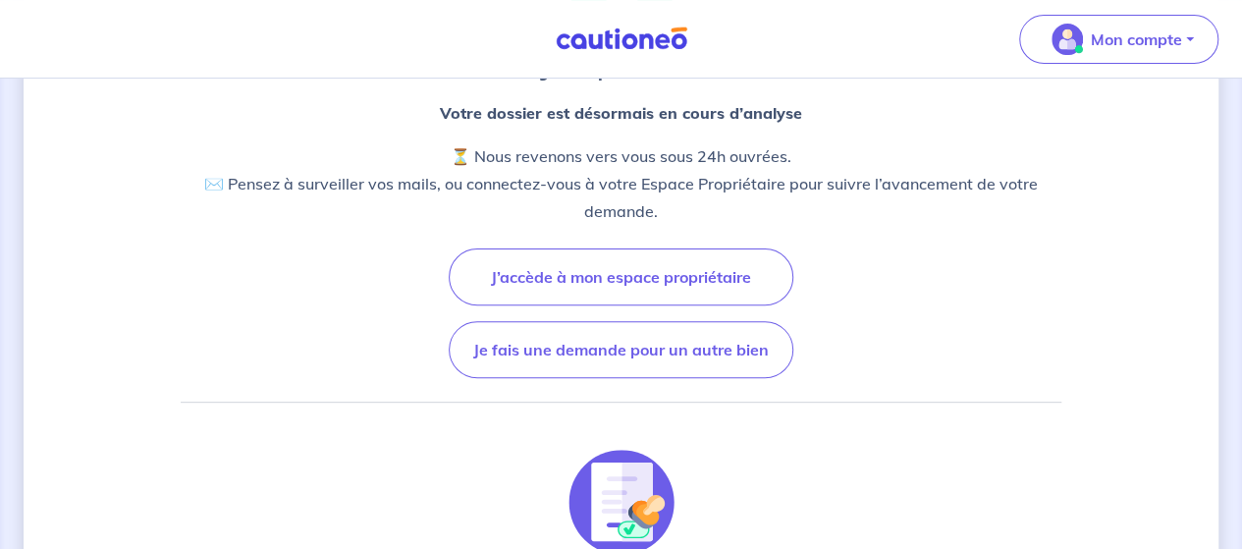
scroll to position [236, 0]
